Goal: Ask a question: Seek information or help from site administrators or community

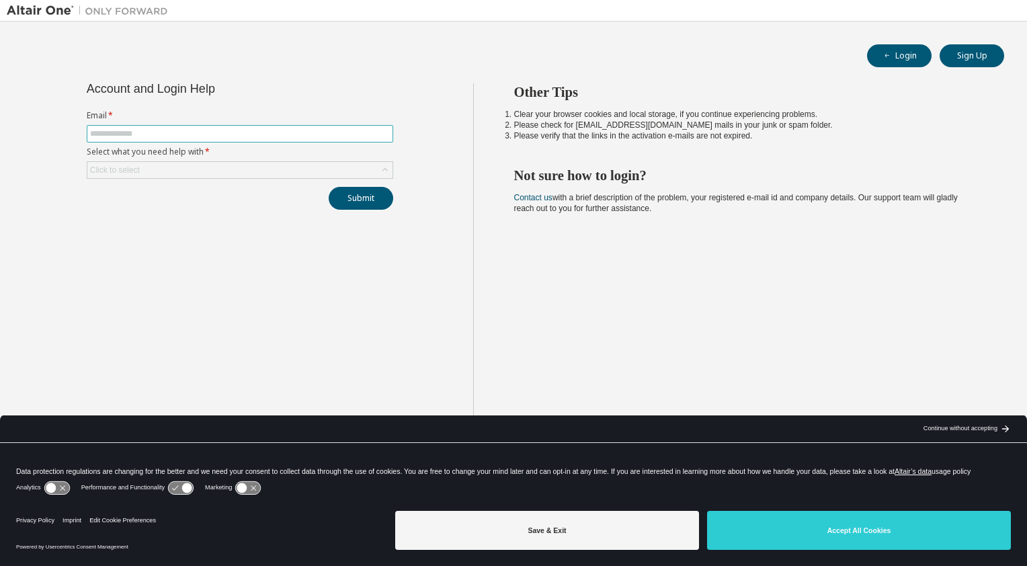
click at [282, 141] on span at bounding box center [240, 133] width 307 height 17
click at [285, 133] on input "text" at bounding box center [240, 133] width 300 height 11
type input "**********"
click at [235, 171] on div "Click to select" at bounding box center [239, 170] width 305 height 16
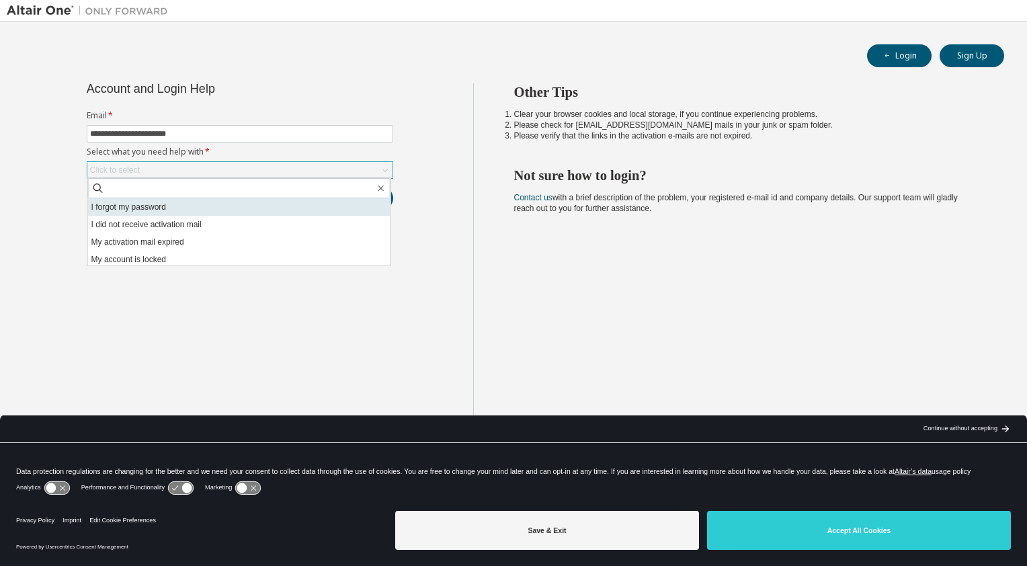
click at [230, 199] on li "I forgot my password" at bounding box center [239, 206] width 303 height 17
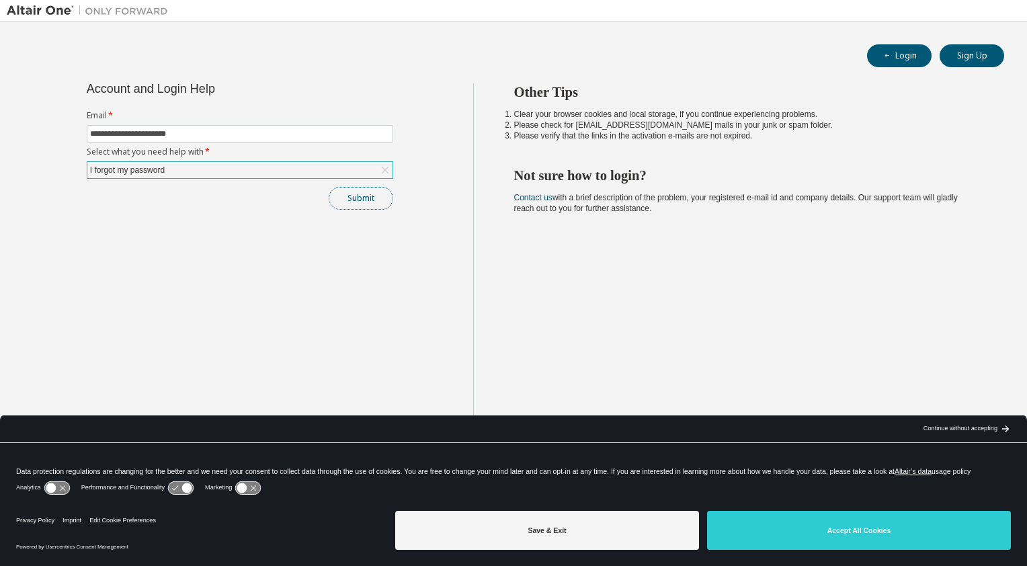
click at [363, 199] on button "Submit" at bounding box center [361, 198] width 65 height 23
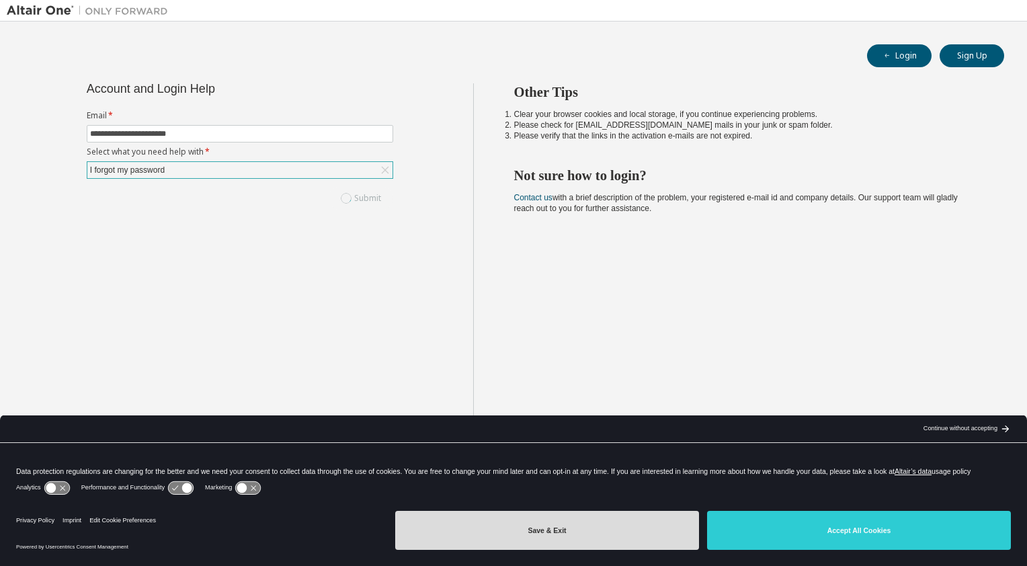
click at [622, 539] on button "Save & Exit" at bounding box center [547, 530] width 304 height 39
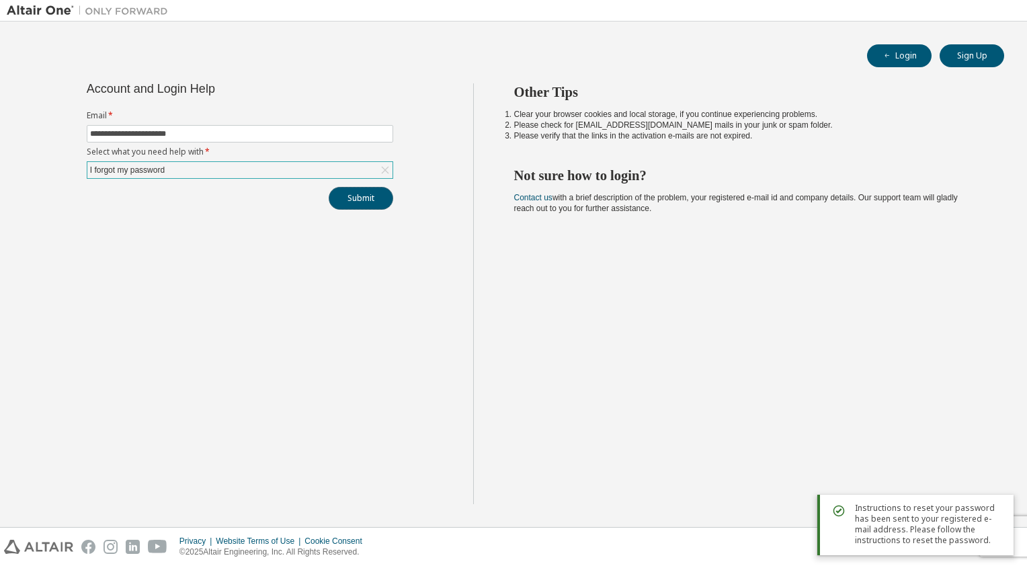
click at [358, 208] on button "Submit" at bounding box center [361, 198] width 65 height 23
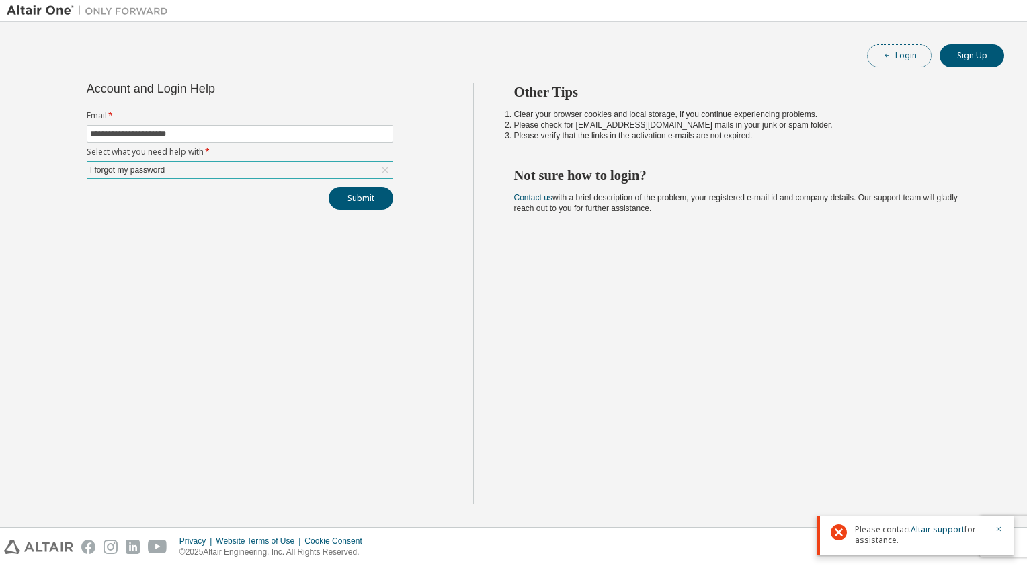
click at [904, 52] on button "Login" at bounding box center [899, 55] width 65 height 23
